Goal: Information Seeking & Learning: Find specific fact

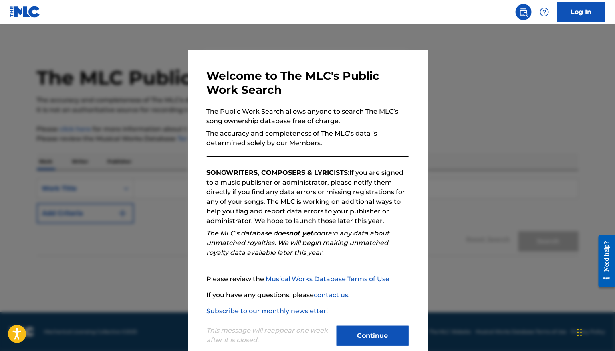
click at [381, 334] on button "Continue" at bounding box center [373, 335] width 72 height 20
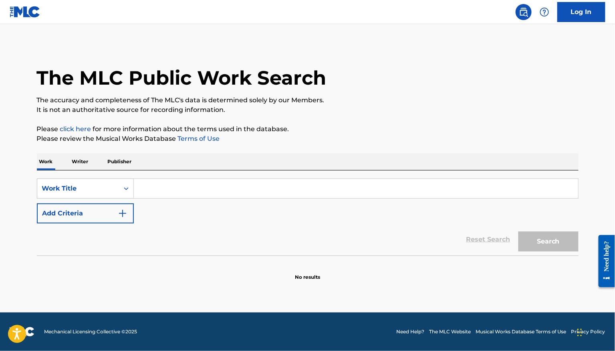
click at [79, 162] on p "Writer" at bounding box center [80, 161] width 21 height 17
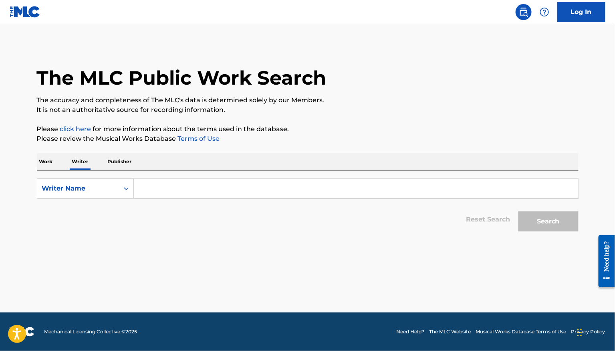
click at [158, 188] on input "Search Form" at bounding box center [356, 188] width 444 height 19
paste input "T9117478872"
drag, startPoint x: 209, startPoint y: 183, endPoint x: 28, endPoint y: 183, distance: 181.1
click at [31, 183] on div "The MLC Public Work Search The accuracy and completeness of The MLC's data is d…" at bounding box center [307, 139] width 561 height 191
drag, startPoint x: 192, startPoint y: 188, endPoint x: 42, endPoint y: 188, distance: 150.2
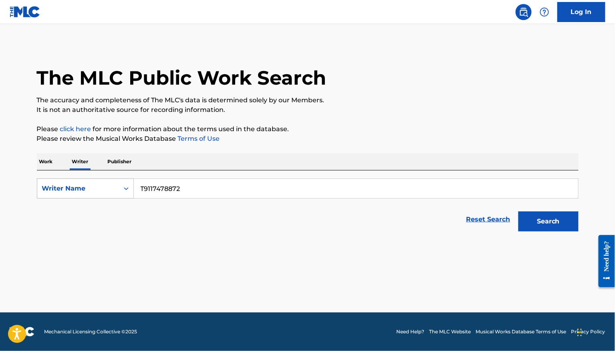
click at [48, 188] on div "SearchWithCriteria3c18df8b-562a-4ba2-b685-cfe5c9c37ca6 Writer Name T9117478872" at bounding box center [308, 188] width 542 height 20
type input "[PERSON_NAME]"
click at [542, 225] on button "Search" at bounding box center [548, 221] width 60 height 20
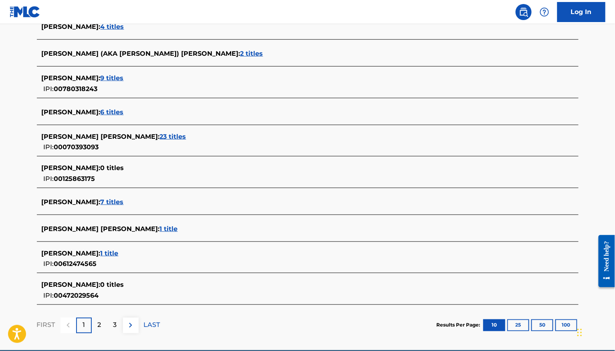
scroll to position [271, 0]
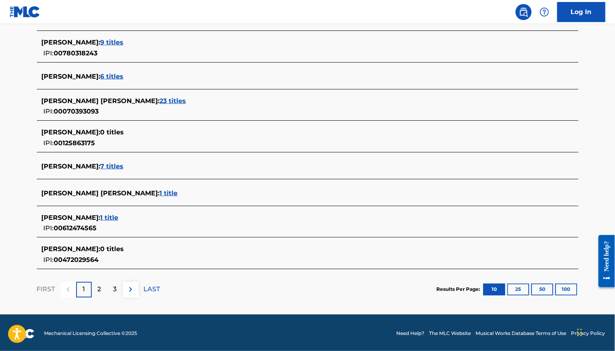
click at [99, 284] on p "2" at bounding box center [100, 289] width 4 height 10
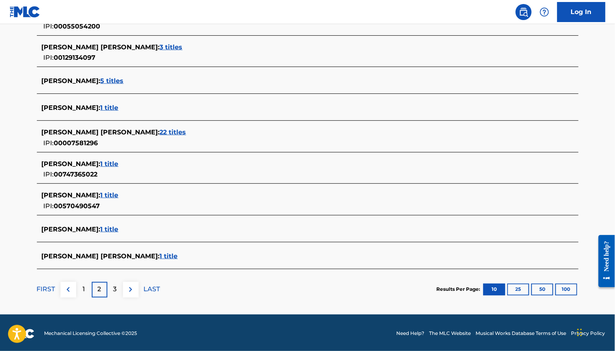
click at [113, 284] on p "3" at bounding box center [115, 289] width 4 height 10
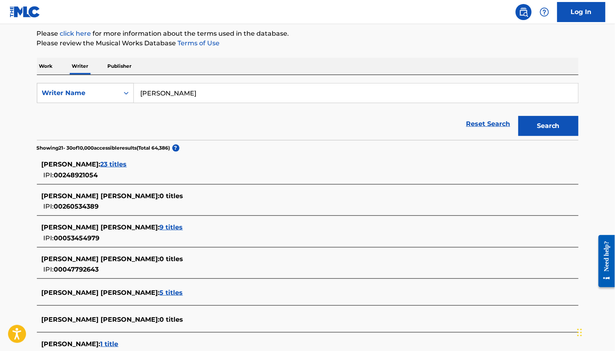
scroll to position [121, 0]
